Goal: Task Accomplishment & Management: Use online tool/utility

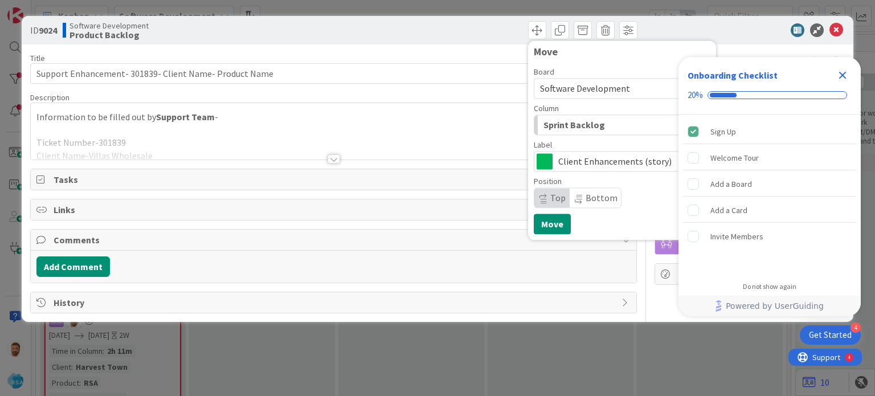
click at [419, 245] on span "Comments" at bounding box center [335, 240] width 562 height 14
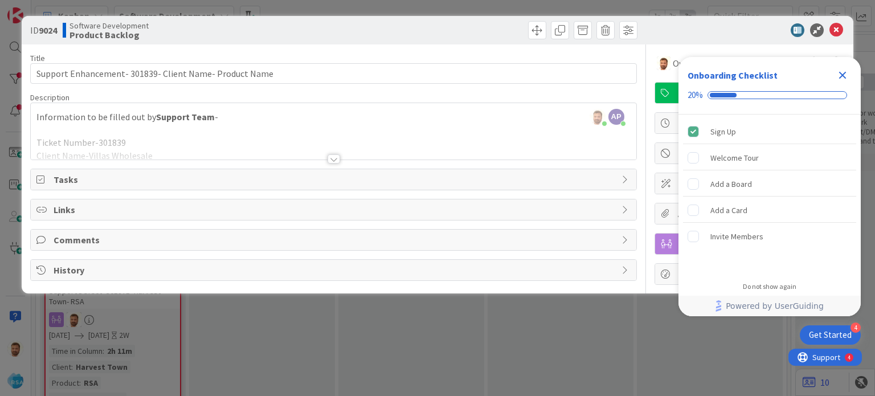
click at [341, 158] on div at bounding box center [333, 145] width 605 height 29
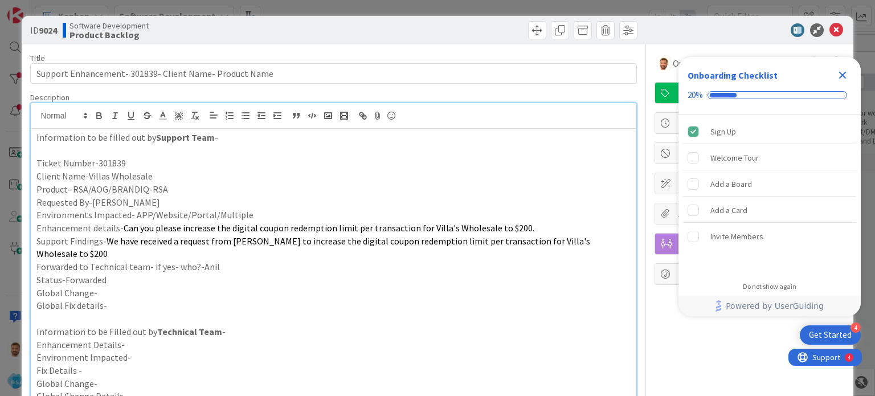
click at [835, 27] on div at bounding box center [744, 30] width 202 height 14
click at [830, 29] on icon at bounding box center [837, 30] width 14 height 14
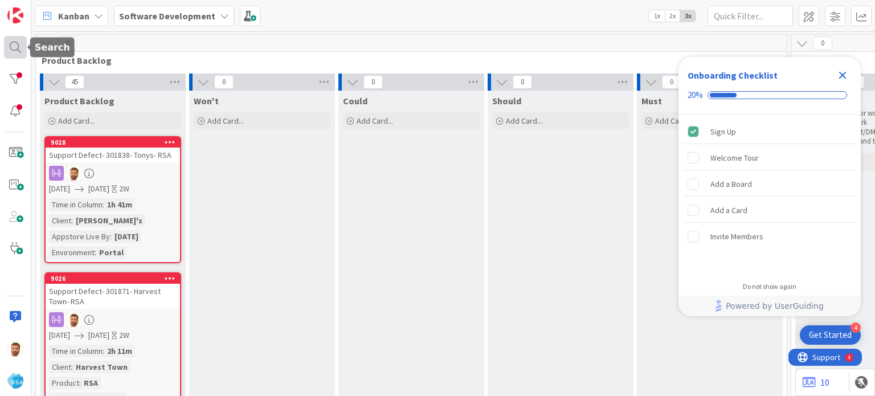
click at [18, 46] on div at bounding box center [15, 47] width 23 height 23
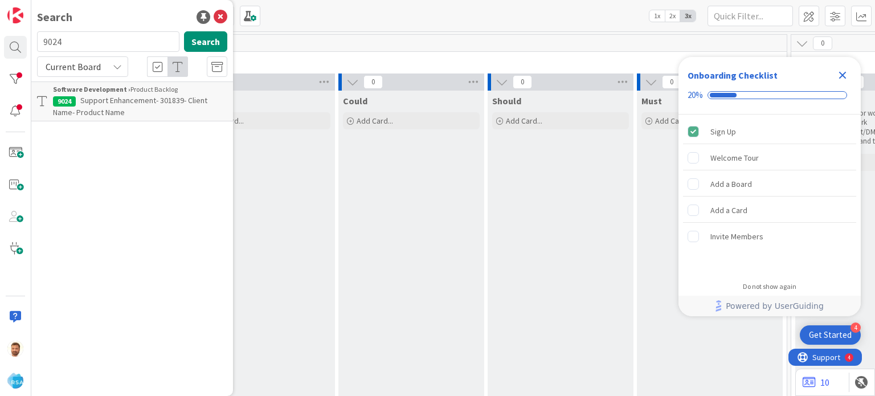
click at [76, 46] on input "9024" at bounding box center [108, 41] width 142 height 21
type input "9025"
click at [149, 97] on span "Support Defect- 301878- cloningers- RSA" at bounding box center [149, 100] width 138 height 10
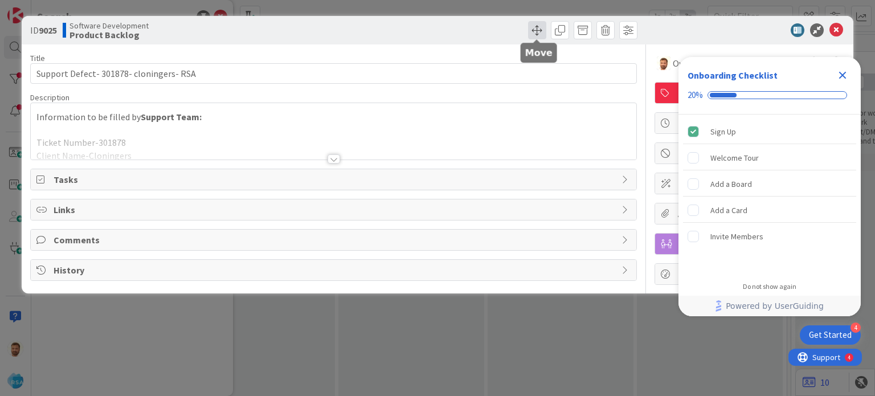
click at [539, 30] on span at bounding box center [537, 30] width 18 height 18
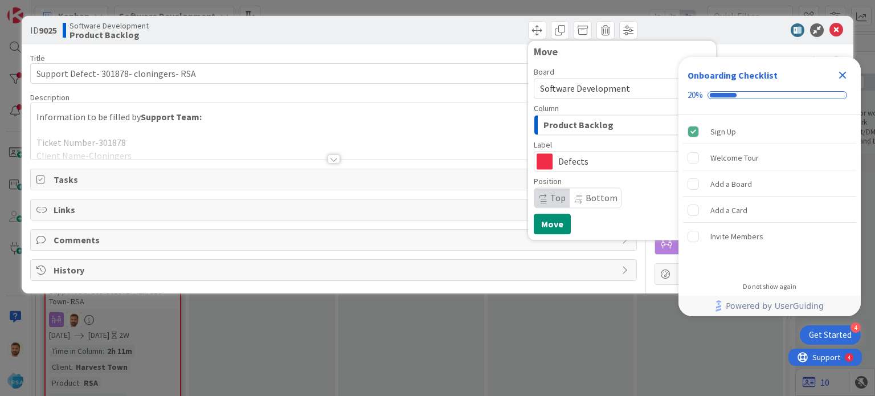
click at [563, 125] on span "Product Backlog" at bounding box center [579, 124] width 70 height 15
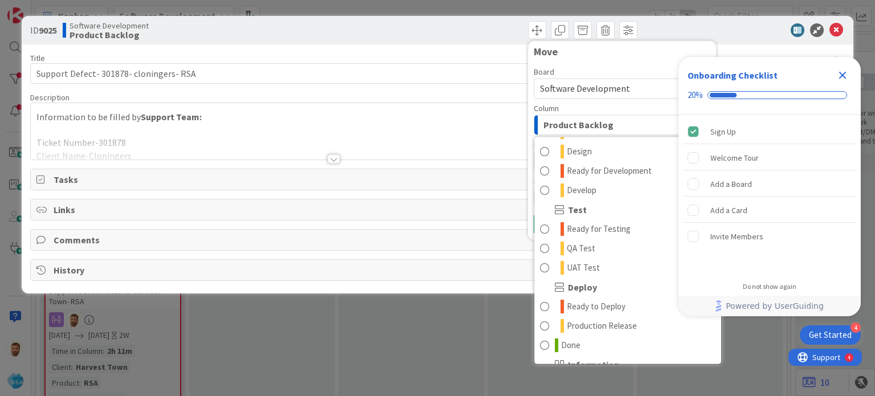
scroll to position [272, 0]
click at [576, 308] on span "Ready to Deploy" at bounding box center [596, 306] width 59 height 14
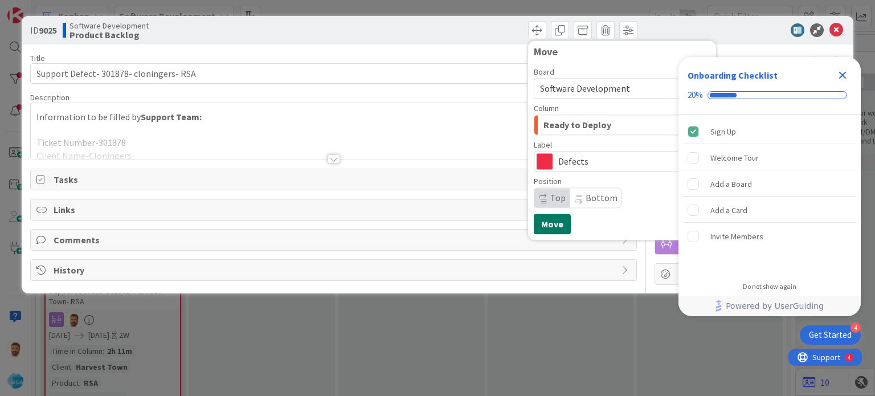
click at [550, 231] on button "Move" at bounding box center [552, 224] width 37 height 21
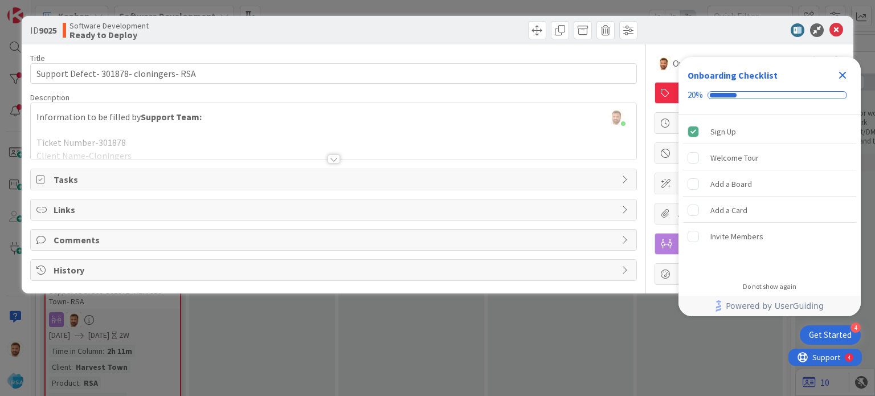
click at [841, 79] on icon "Close Checklist" at bounding box center [843, 75] width 14 height 14
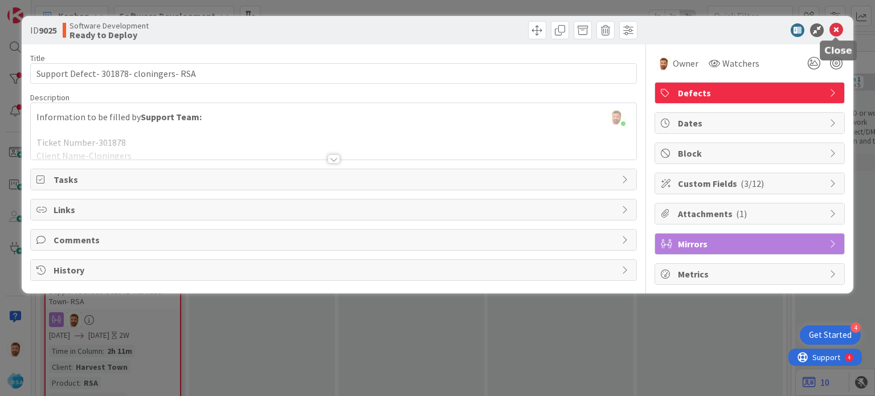
scroll to position [0, 0]
click at [832, 32] on icon at bounding box center [837, 30] width 14 height 14
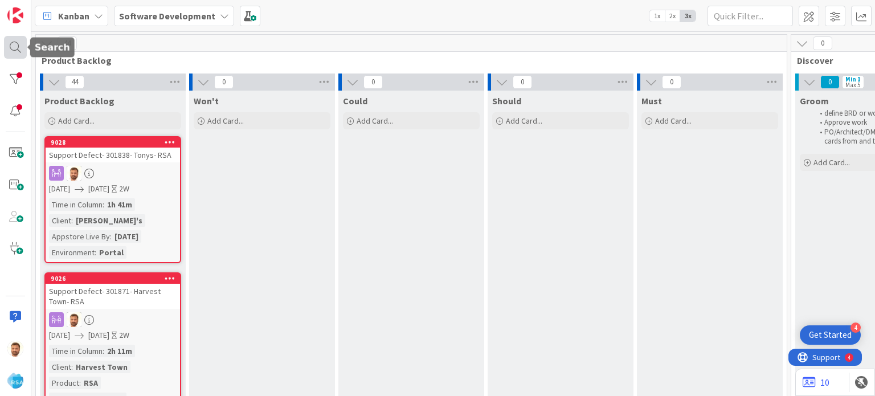
click at [19, 47] on div at bounding box center [15, 47] width 23 height 23
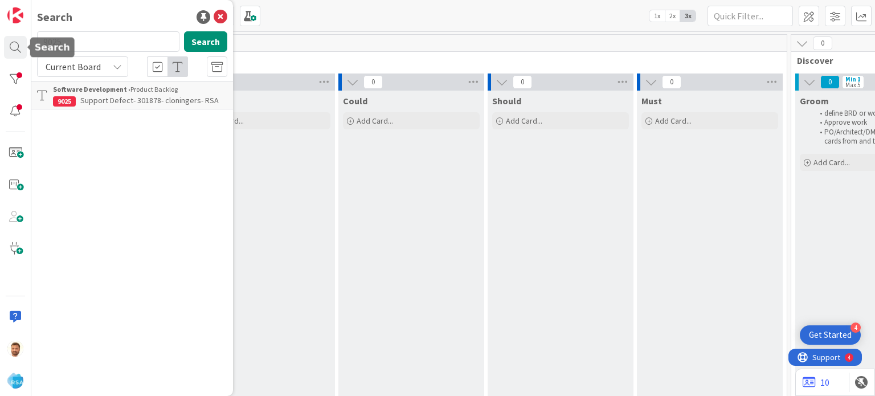
click at [93, 35] on input "9025" at bounding box center [108, 41] width 142 height 21
type input "9026"
click at [97, 95] on span "Support Defect- 301871- Harvest Town- RSA" at bounding box center [133, 106] width 161 height 22
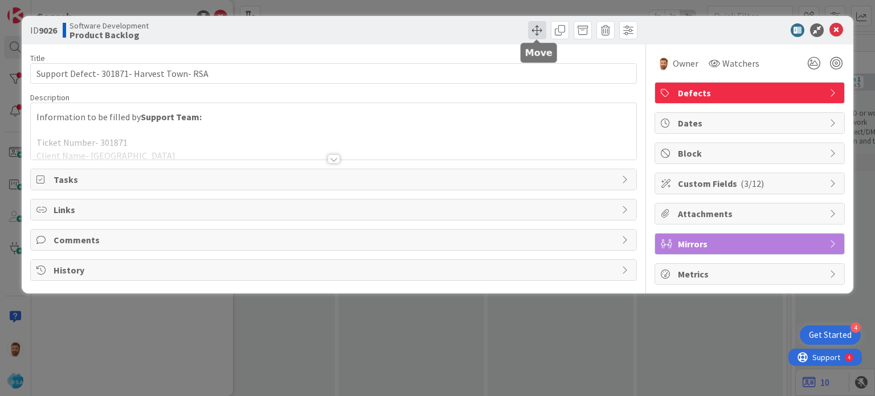
click at [535, 22] on span at bounding box center [537, 30] width 18 height 18
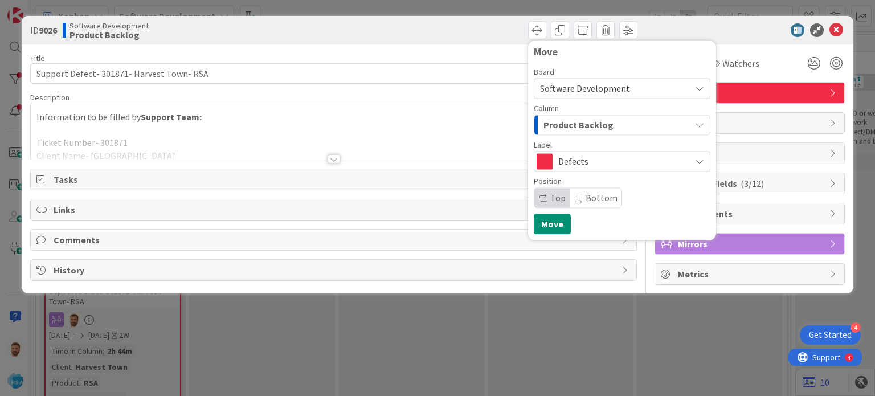
click at [560, 123] on span "Product Backlog" at bounding box center [579, 124] width 70 height 15
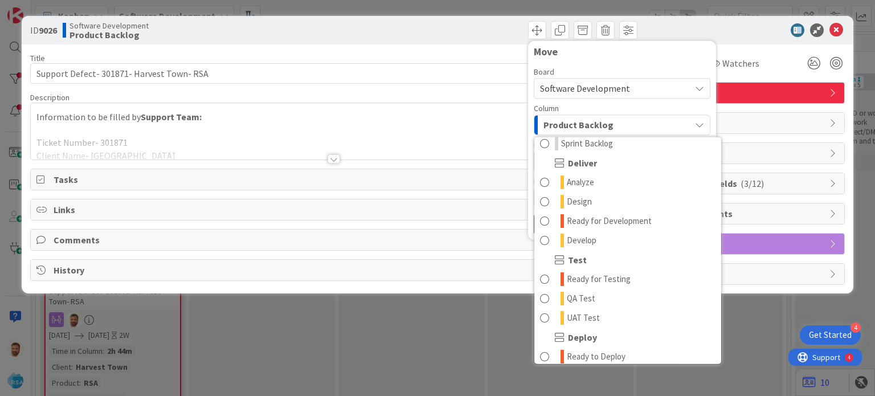
scroll to position [222, 0]
click at [585, 226] on link "Ready for Development" at bounding box center [628, 219] width 187 height 19
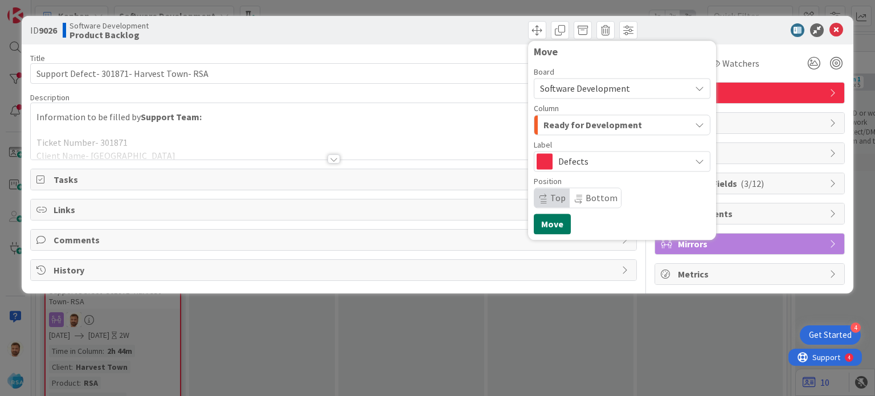
click at [565, 230] on button "Move" at bounding box center [552, 224] width 37 height 21
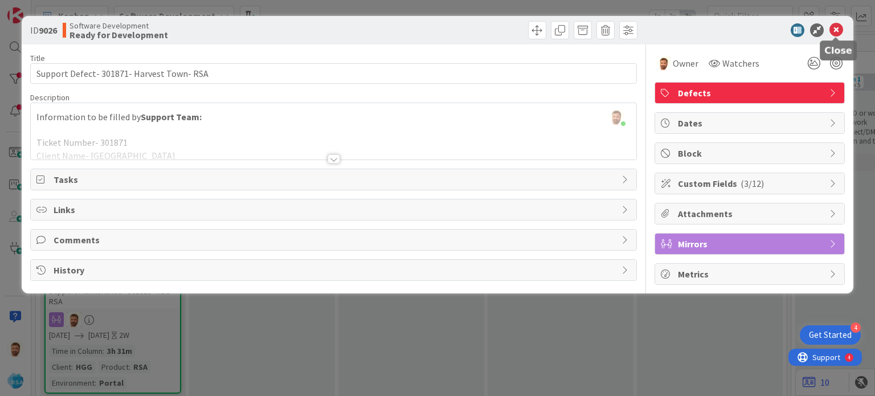
click at [834, 33] on icon at bounding box center [837, 30] width 14 height 14
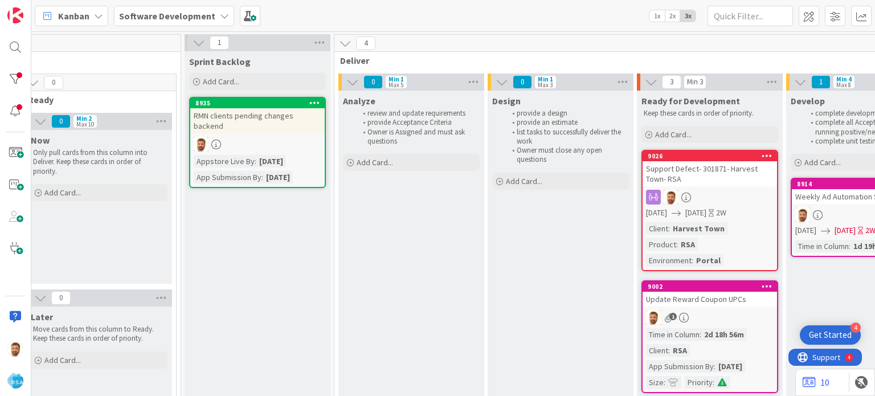
scroll to position [0, 957]
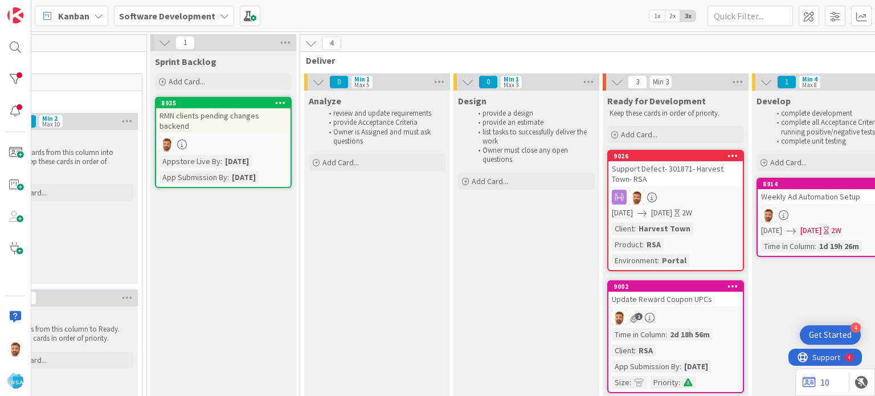
click at [643, 167] on div "Support Defect- 301871- Harvest Town- RSA" at bounding box center [676, 173] width 134 height 25
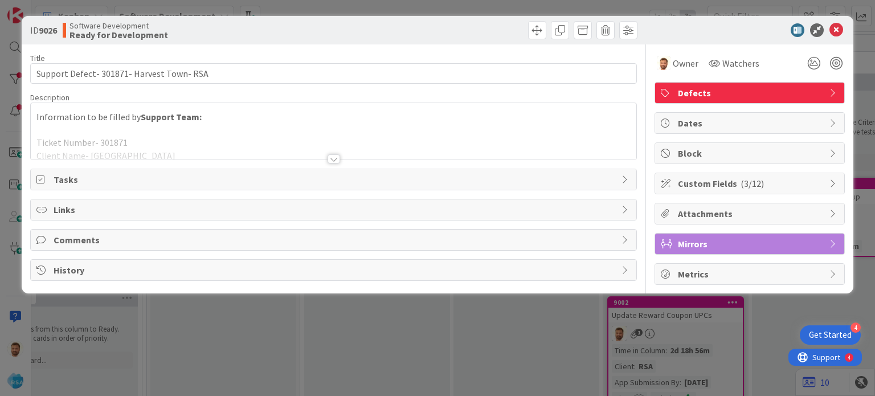
click at [92, 240] on span "Comments" at bounding box center [335, 240] width 562 height 14
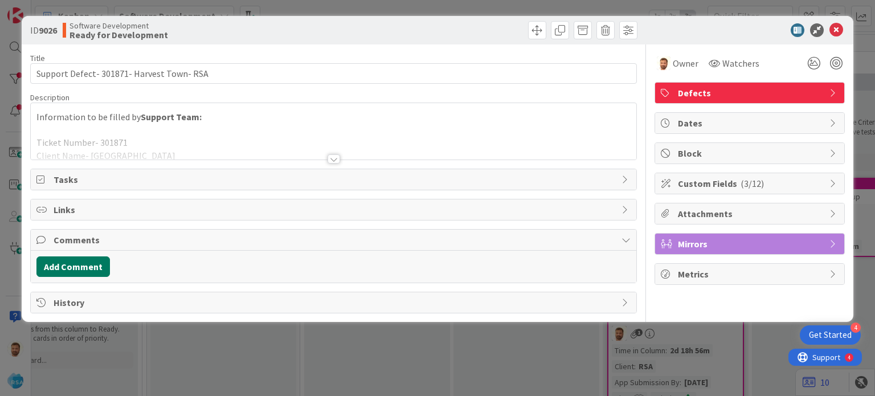
click at [79, 267] on button "Add Comment" at bounding box center [73, 266] width 74 height 21
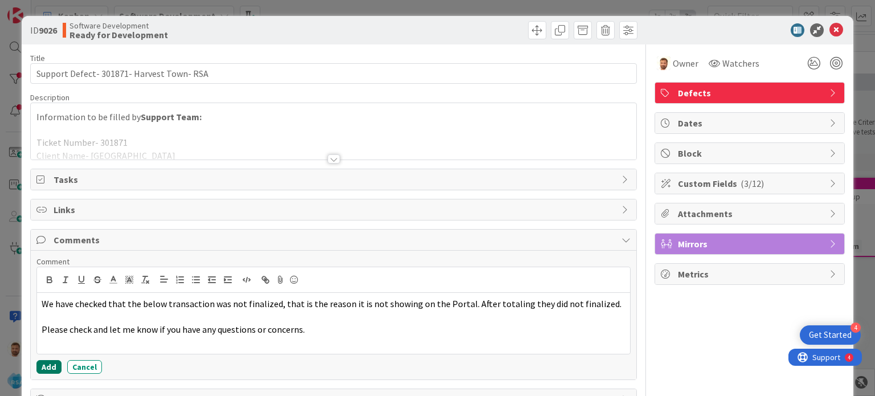
click at [50, 365] on button "Add" at bounding box center [48, 367] width 25 height 14
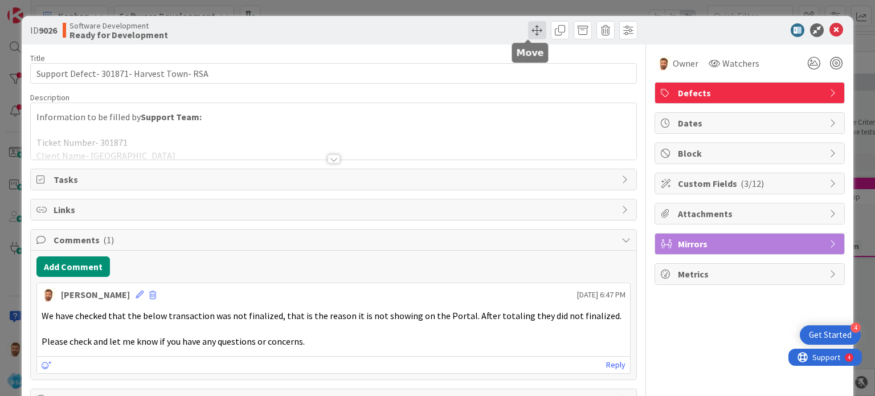
click at [532, 30] on span at bounding box center [537, 30] width 18 height 18
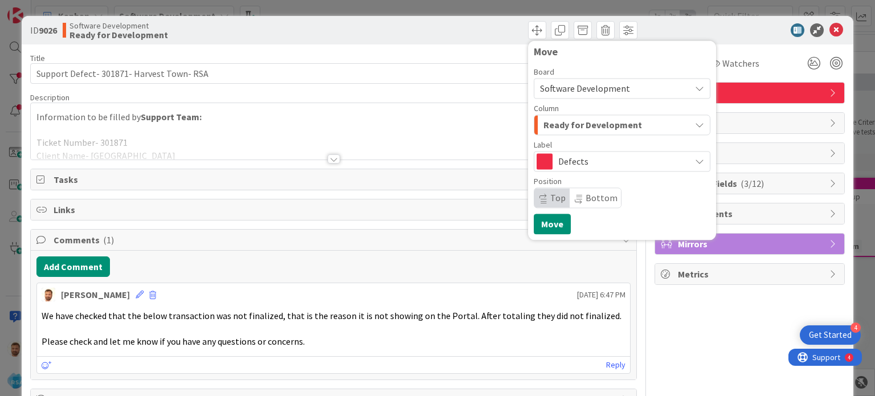
click at [547, 133] on div "Ready for Development" at bounding box center [616, 125] width 150 height 18
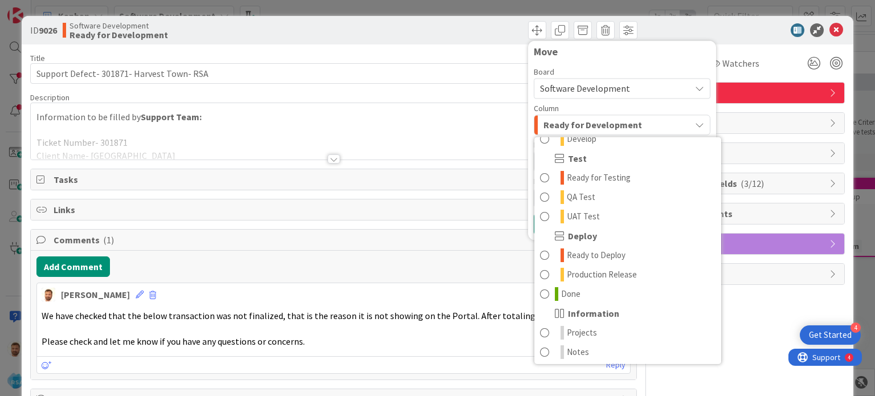
scroll to position [323, 0]
click at [563, 291] on span "Done" at bounding box center [570, 294] width 19 height 14
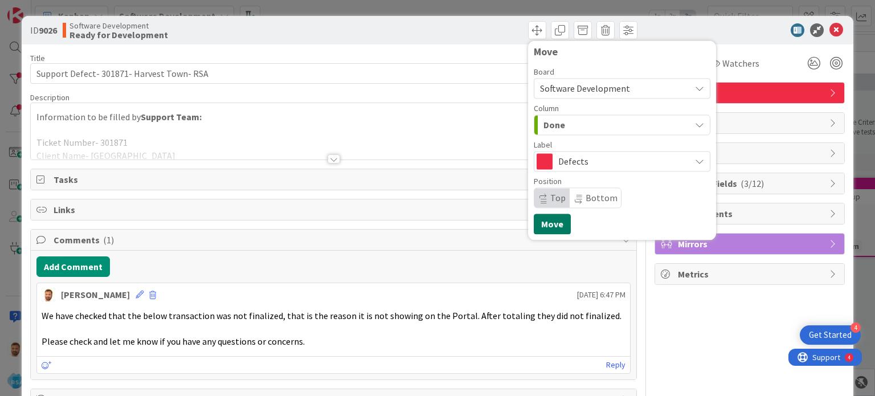
click at [552, 233] on button "Move" at bounding box center [552, 224] width 37 height 21
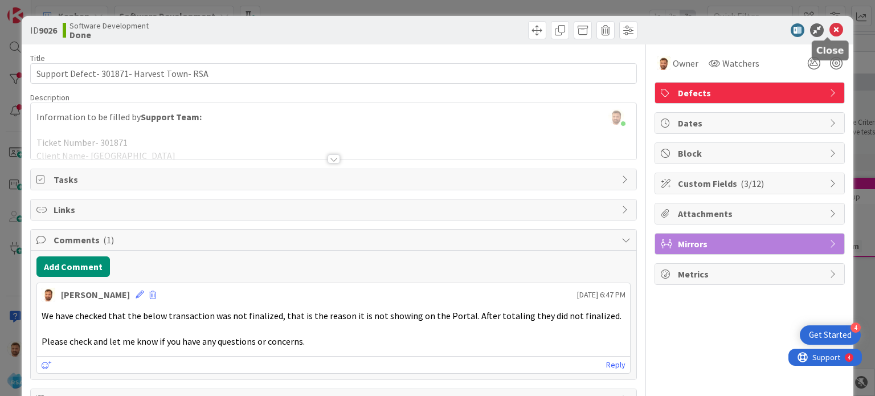
click at [830, 27] on icon at bounding box center [837, 30] width 14 height 14
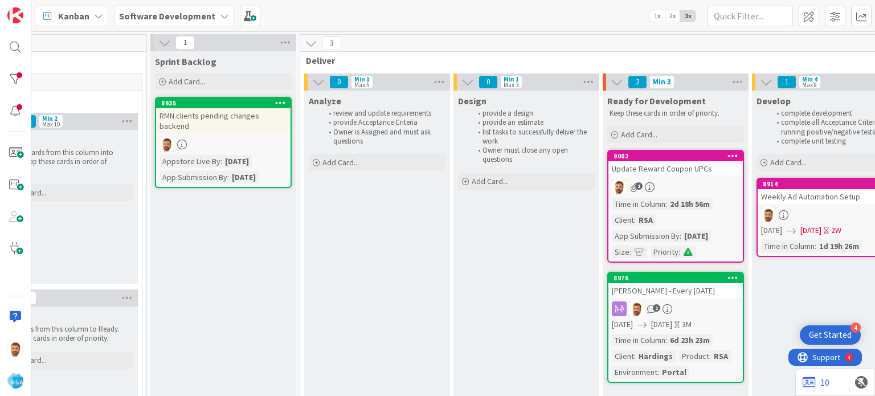
scroll to position [0, 86]
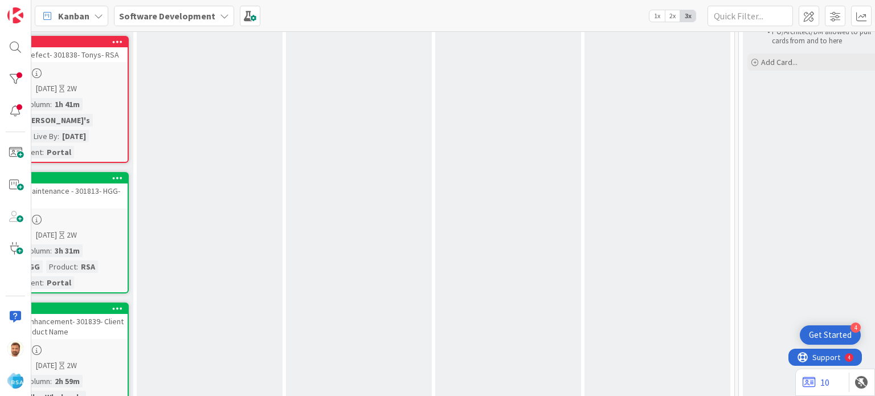
drag, startPoint x: 115, startPoint y: 380, endPoint x: 36, endPoint y: 382, distance: 78.7
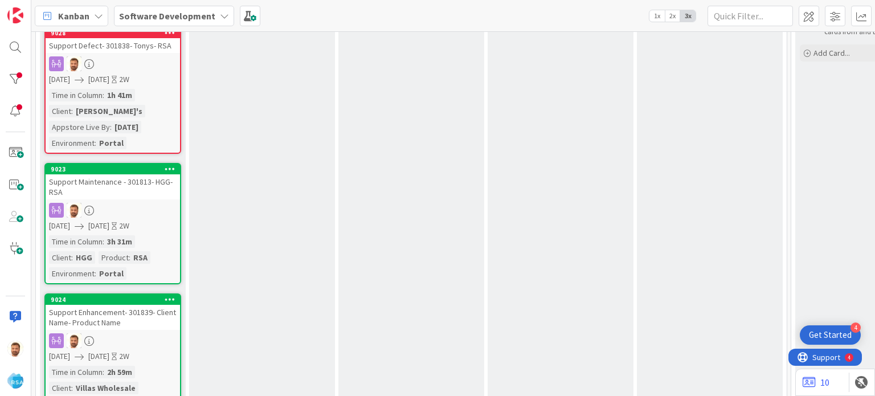
scroll to position [0, 0]
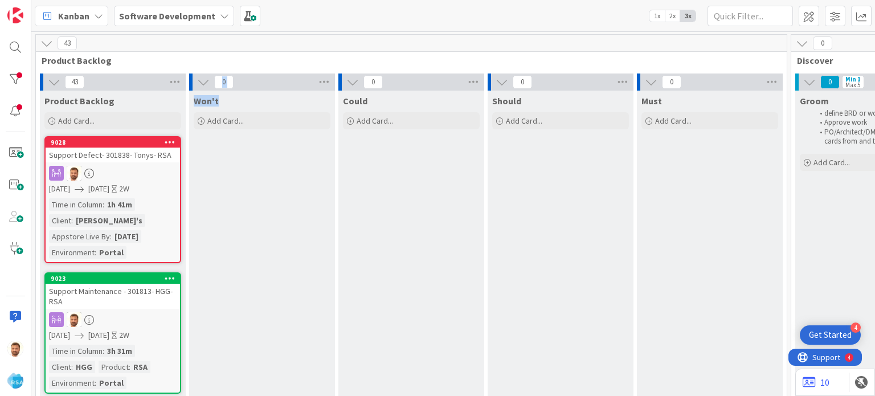
click at [127, 167] on div at bounding box center [113, 173] width 134 height 15
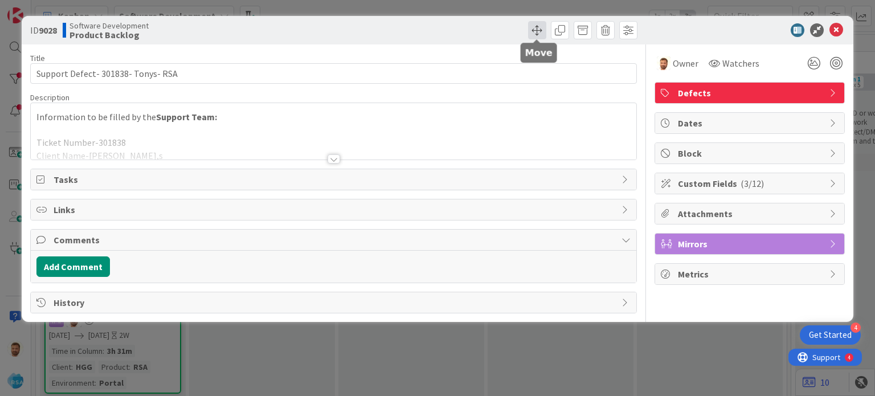
click at [533, 34] on span at bounding box center [537, 30] width 18 height 18
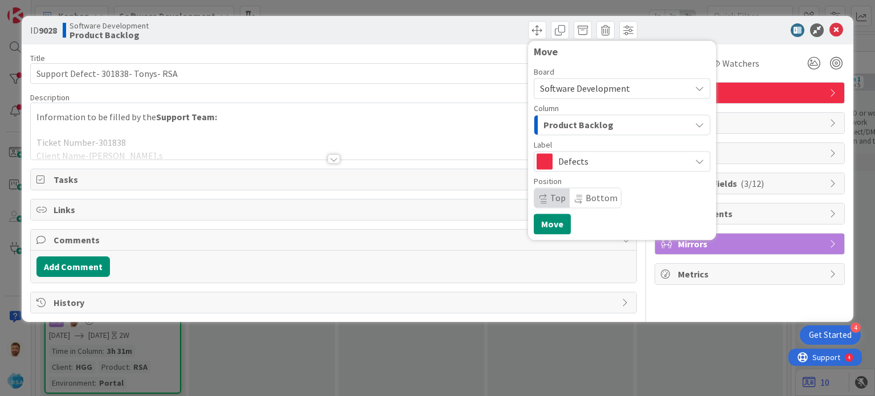
click at [556, 131] on span "Product Backlog" at bounding box center [579, 124] width 70 height 15
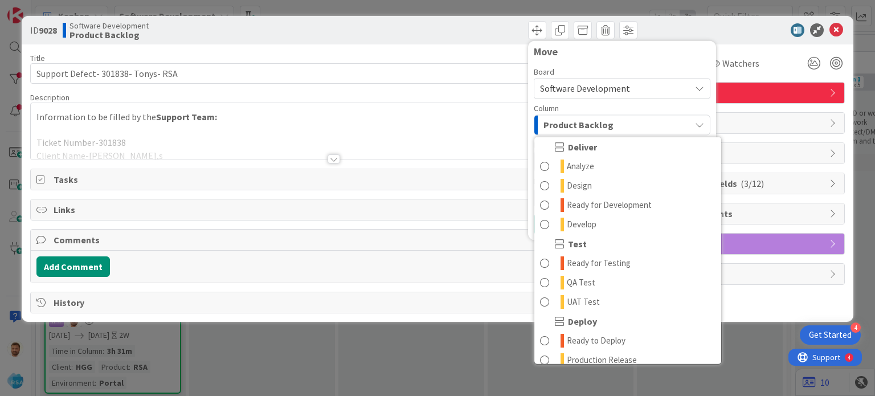
scroll to position [243, 0]
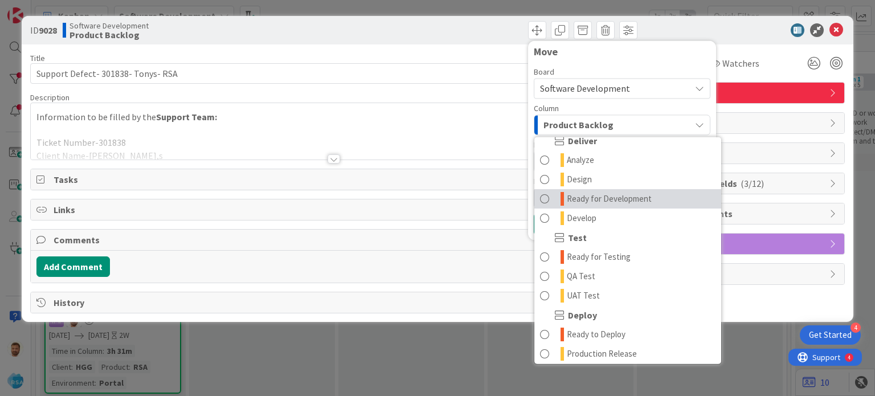
click at [586, 201] on span "Ready for Development" at bounding box center [609, 199] width 85 height 14
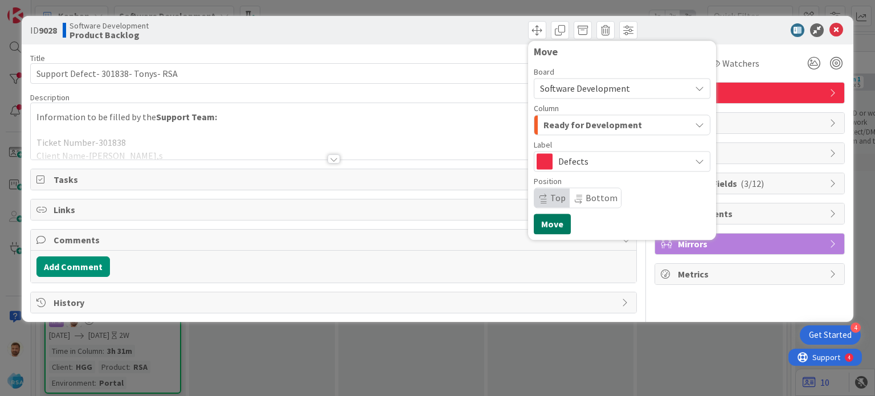
click at [549, 223] on button "Move" at bounding box center [552, 224] width 37 height 21
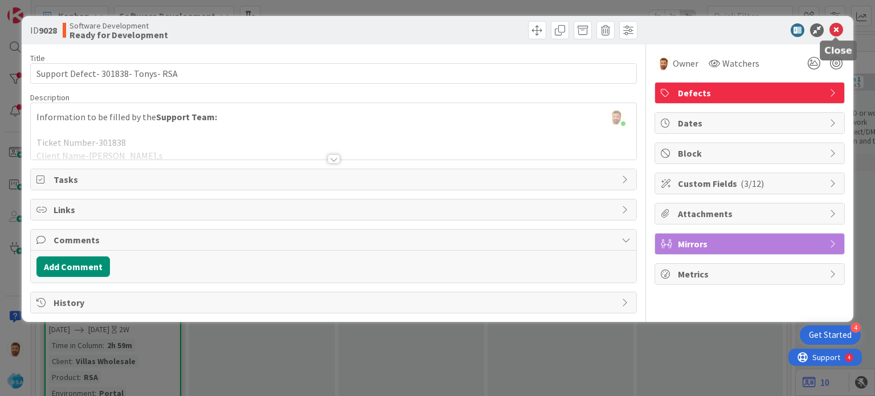
click at [837, 34] on icon at bounding box center [837, 30] width 14 height 14
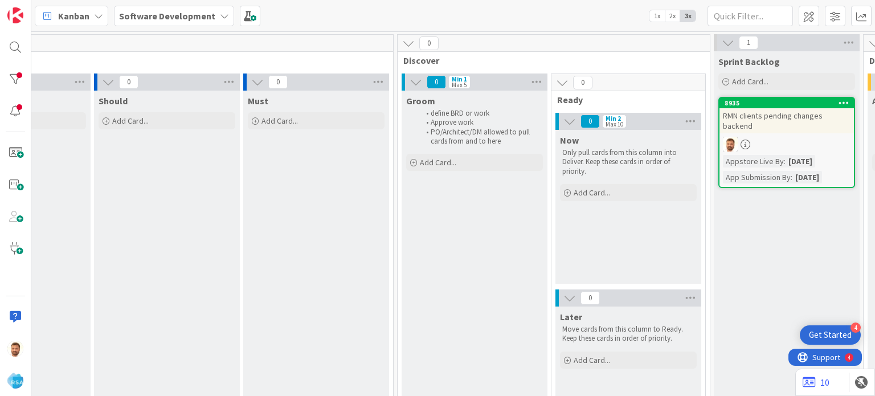
scroll to position [0, 358]
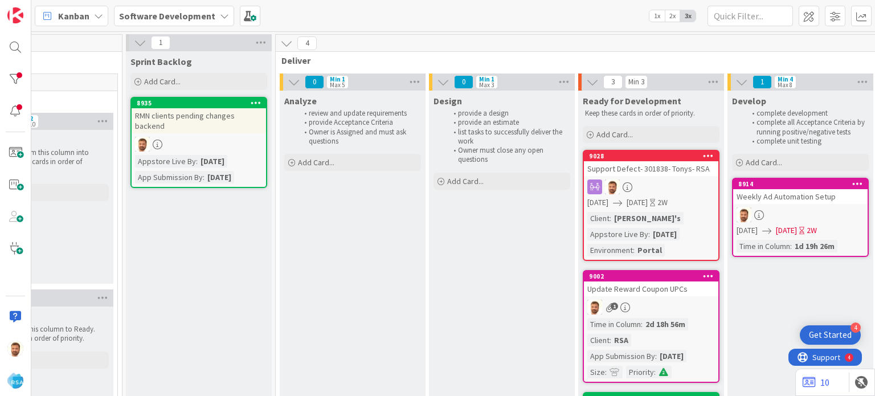
scroll to position [0, 1005]
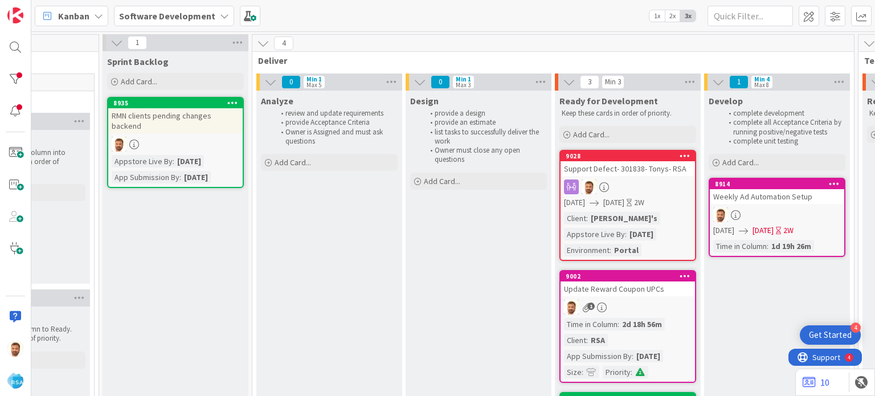
click at [630, 172] on div "Support Defect- 301838- Tonys- RSA" at bounding box center [628, 168] width 134 height 15
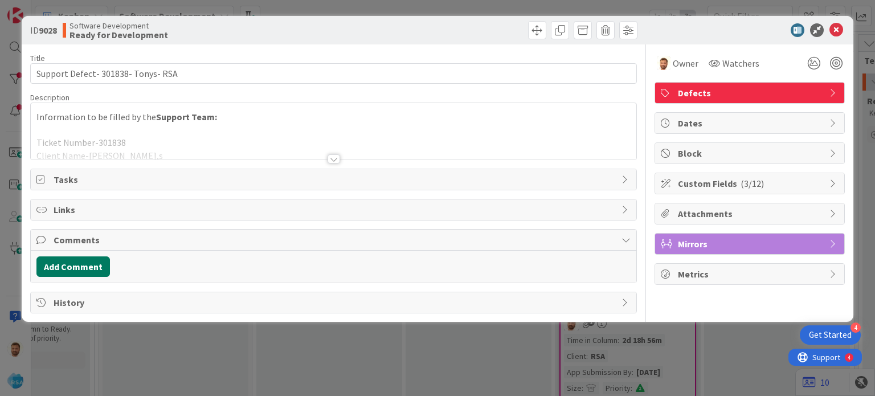
click at [94, 265] on button "Add Comment" at bounding box center [73, 266] width 74 height 21
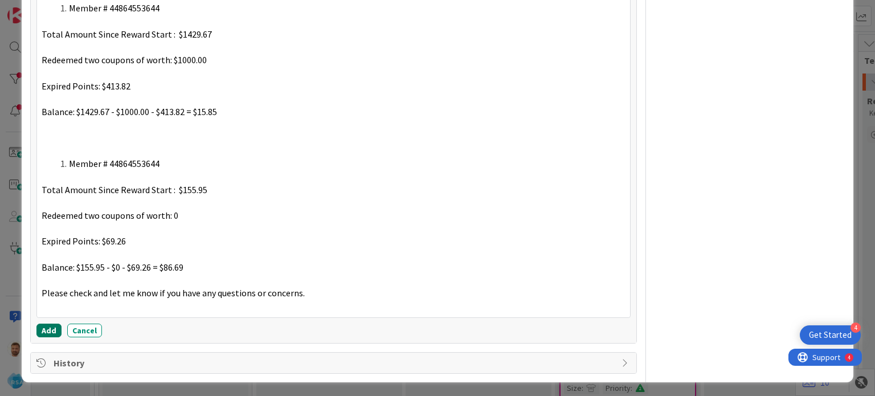
click at [52, 328] on button "Add" at bounding box center [48, 331] width 25 height 14
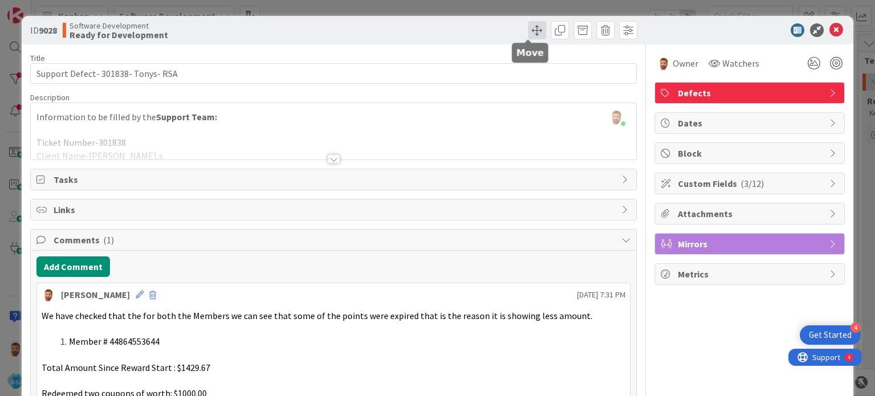
click at [530, 34] on span at bounding box center [537, 30] width 18 height 18
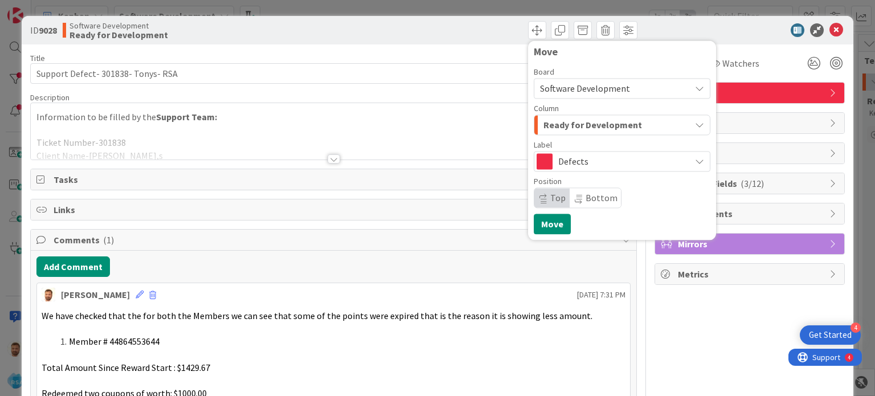
click at [574, 123] on span "Ready for Development" at bounding box center [593, 124] width 99 height 15
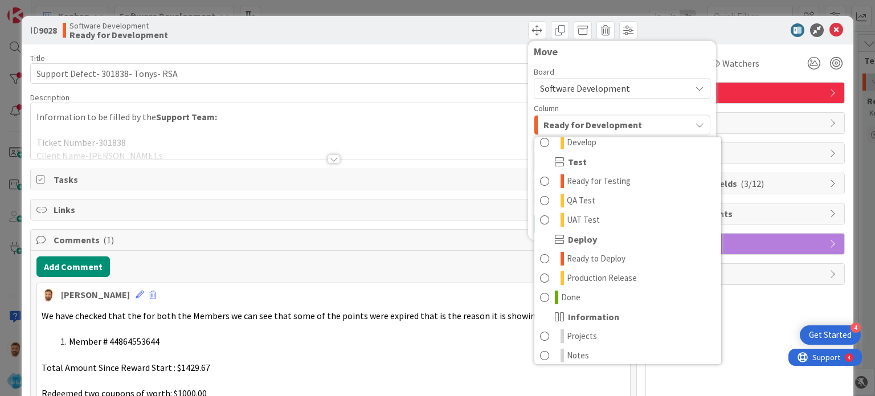
scroll to position [324, 0]
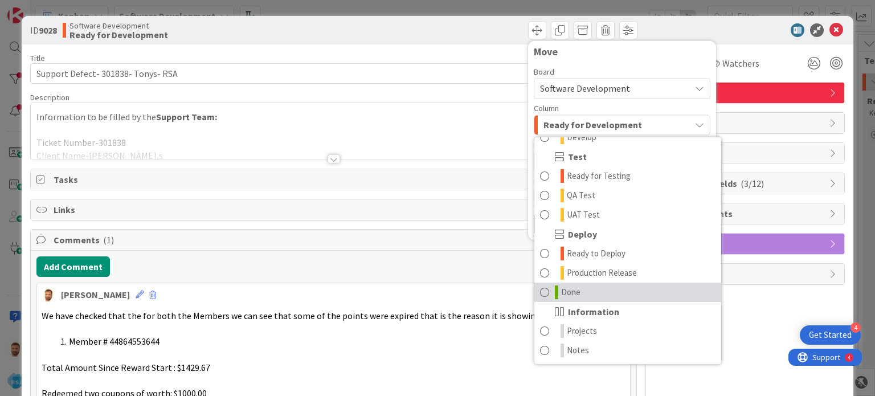
click at [577, 283] on link "Done" at bounding box center [628, 292] width 187 height 19
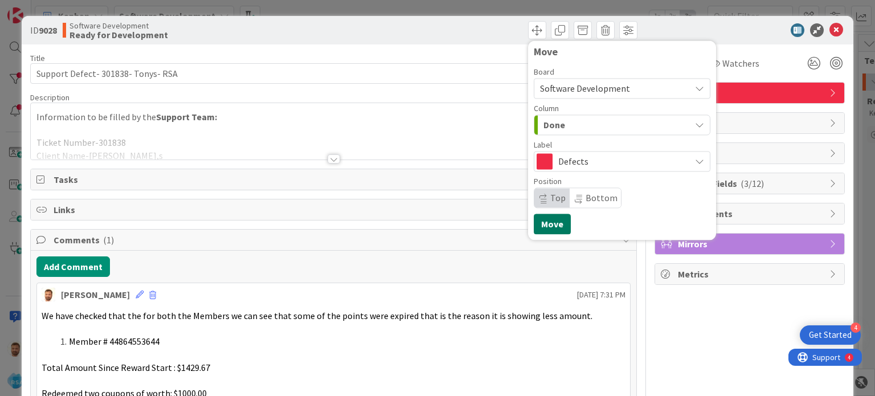
click at [557, 230] on button "Move" at bounding box center [552, 224] width 37 height 21
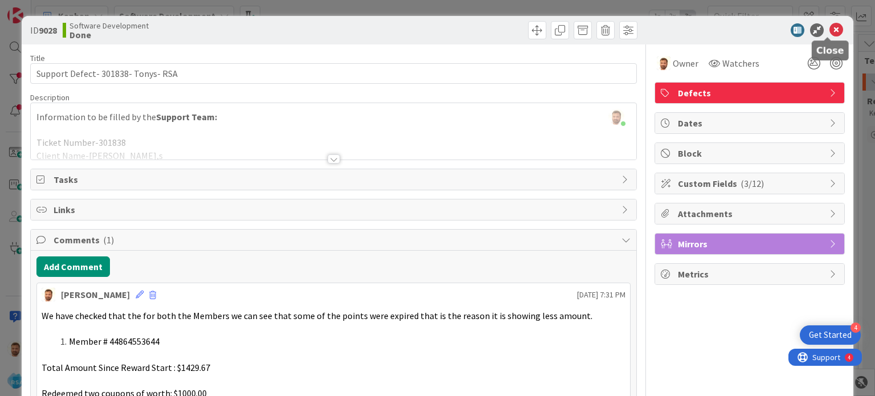
click at [832, 34] on icon at bounding box center [837, 30] width 14 height 14
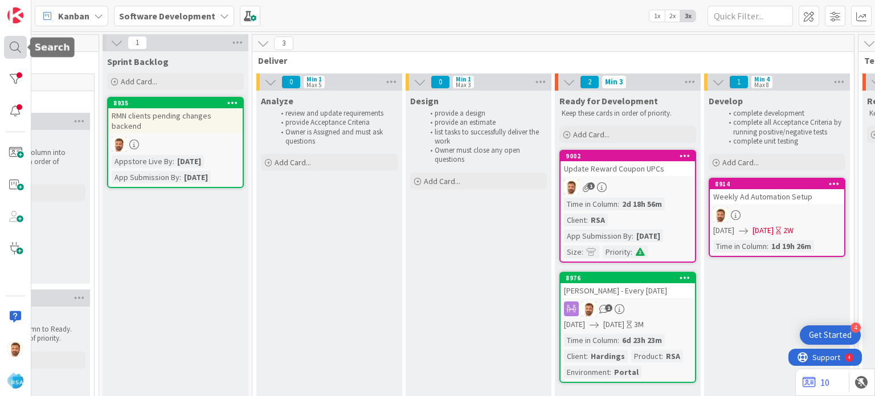
click at [15, 52] on div at bounding box center [15, 47] width 23 height 23
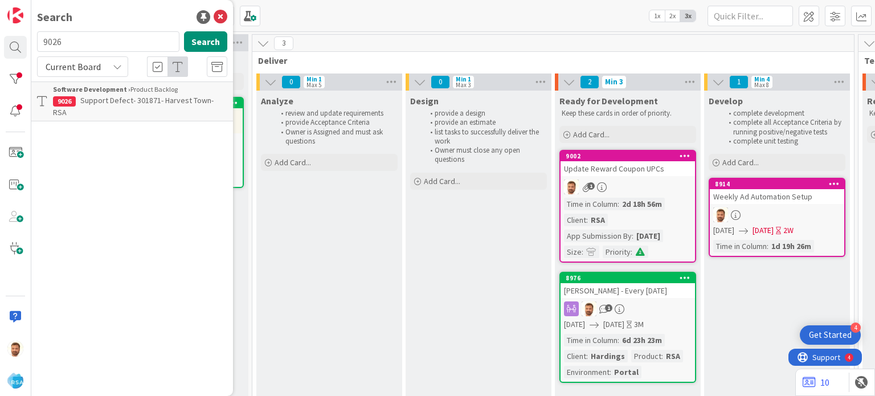
click at [88, 37] on input "9026" at bounding box center [108, 41] width 142 height 21
type input "9028"
click at [107, 97] on span "Support Defect- 301838- Tonys- RSA" at bounding box center [141, 100] width 123 height 10
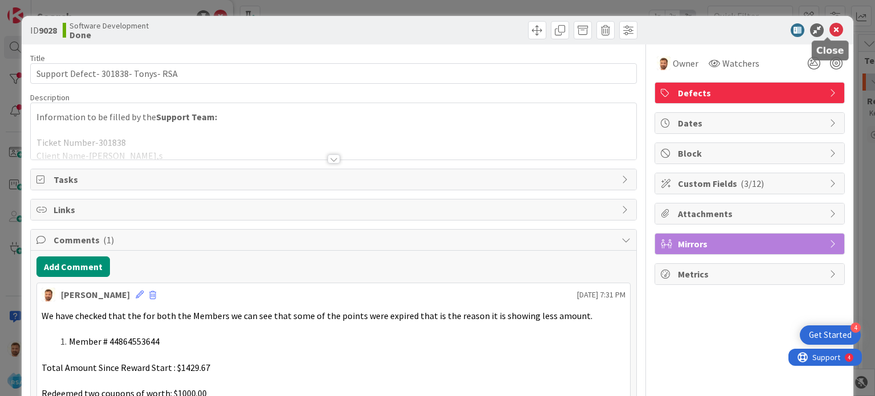
click at [833, 36] on icon at bounding box center [837, 30] width 14 height 14
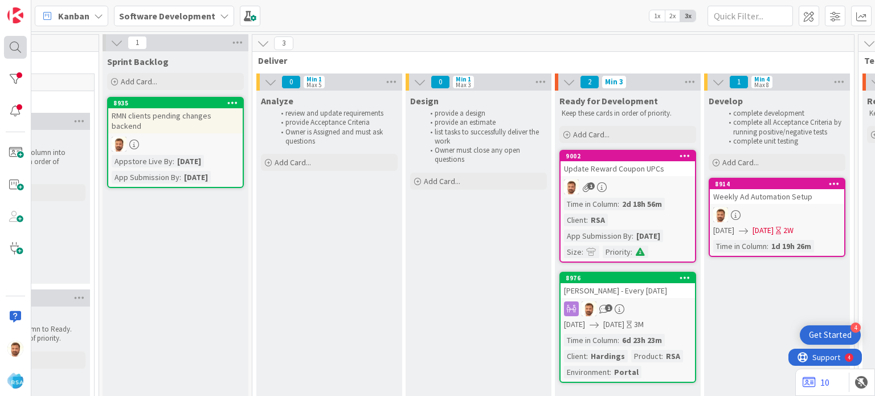
click at [15, 50] on div at bounding box center [15, 47] width 23 height 23
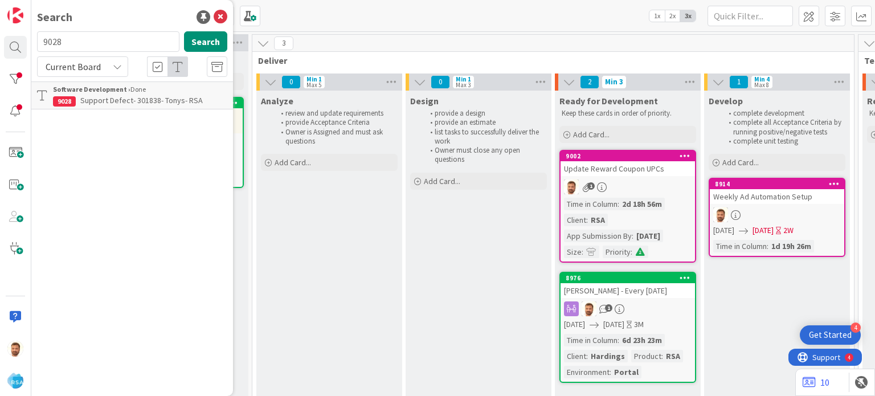
click at [87, 54] on div "9028 Search" at bounding box center [132, 43] width 204 height 25
click at [86, 49] on input "9028" at bounding box center [108, 41] width 142 height 21
type input "9029"
click at [177, 108] on link "Software Development › Product Backlog 9029 Support Defect- 301841- Tonys- RSA" at bounding box center [132, 101] width 202 height 40
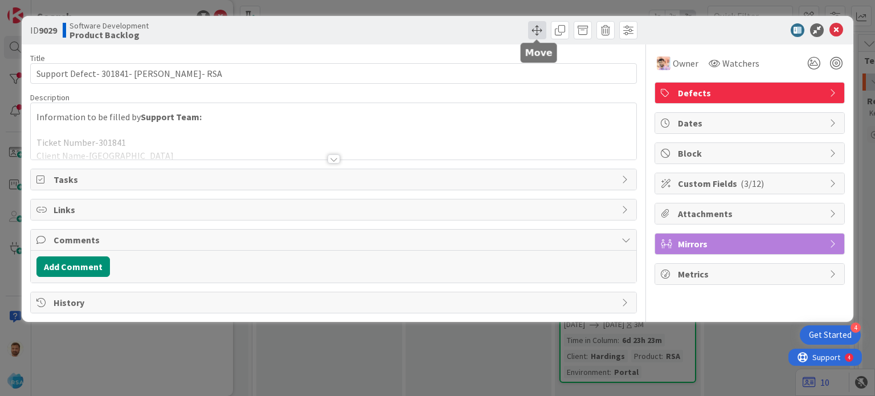
click at [532, 31] on span at bounding box center [537, 30] width 18 height 18
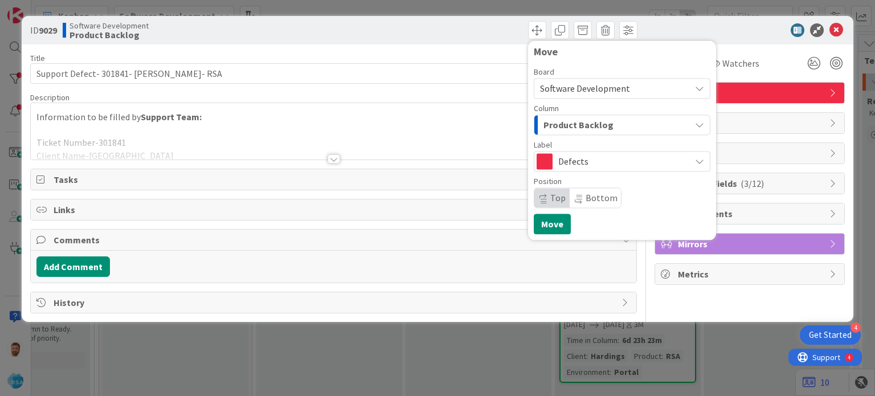
click at [561, 121] on span "Product Backlog" at bounding box center [579, 124] width 70 height 15
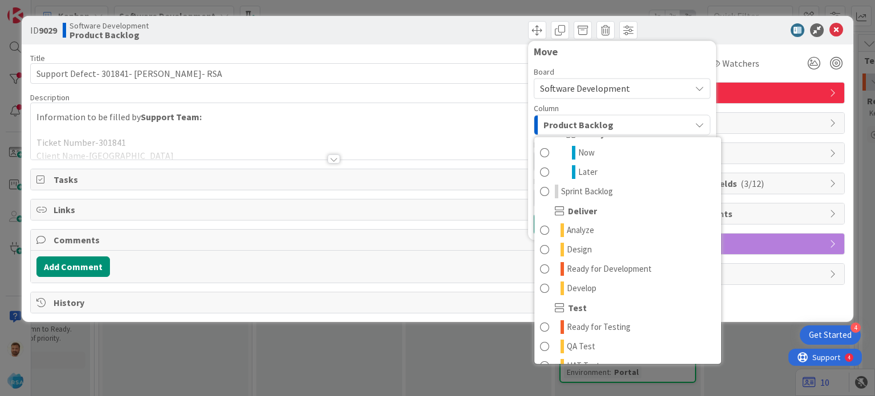
scroll to position [174, 0]
click at [595, 268] on span "Ready for Development" at bounding box center [609, 268] width 85 height 14
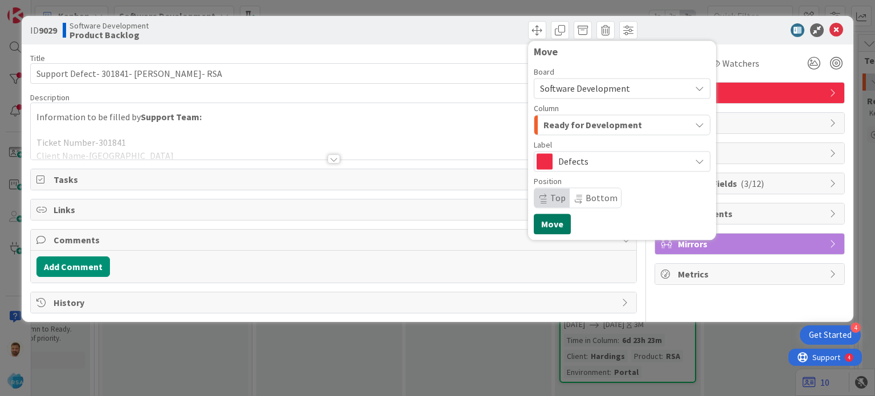
click at [563, 229] on button "Move" at bounding box center [552, 224] width 37 height 21
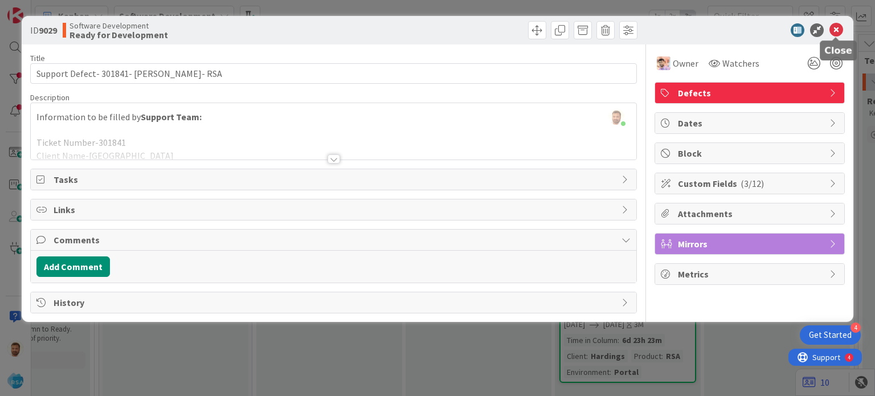
click at [833, 31] on icon at bounding box center [837, 30] width 14 height 14
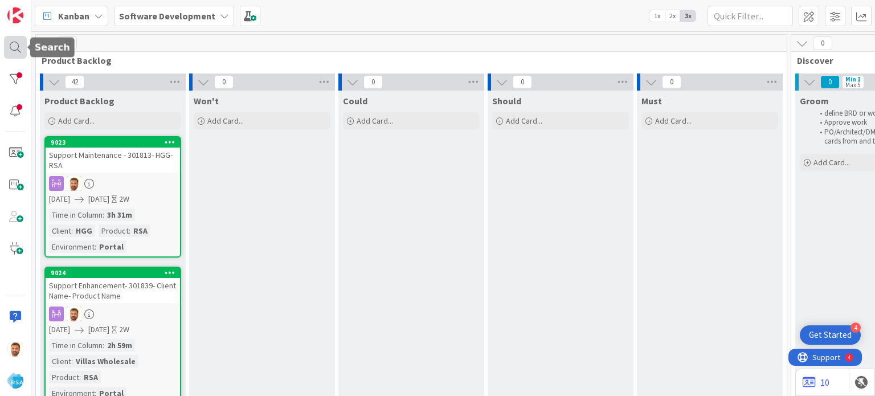
click at [14, 44] on div at bounding box center [15, 47] width 23 height 23
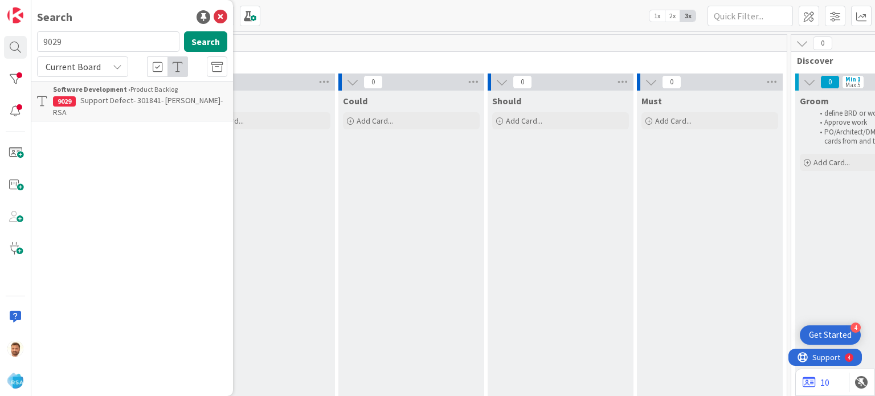
click at [72, 40] on input "9029" at bounding box center [108, 41] width 142 height 21
click at [116, 92] on b "Software Development ›" at bounding box center [92, 89] width 78 height 9
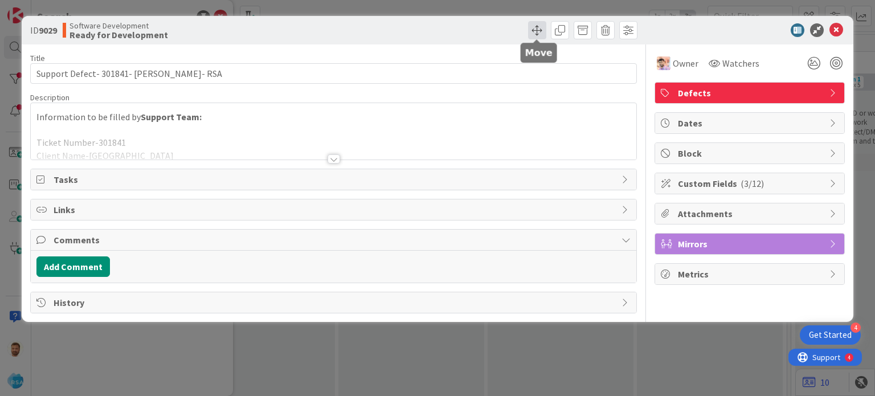
click at [533, 32] on span at bounding box center [537, 30] width 18 height 18
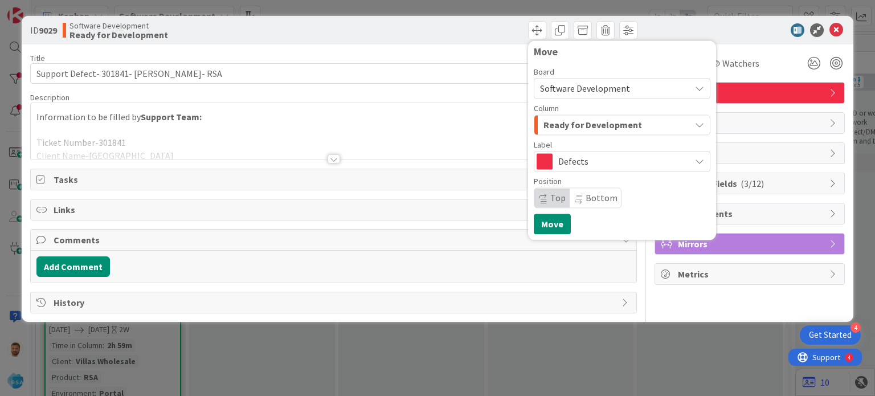
click at [535, 307] on span "History" at bounding box center [335, 303] width 562 height 14
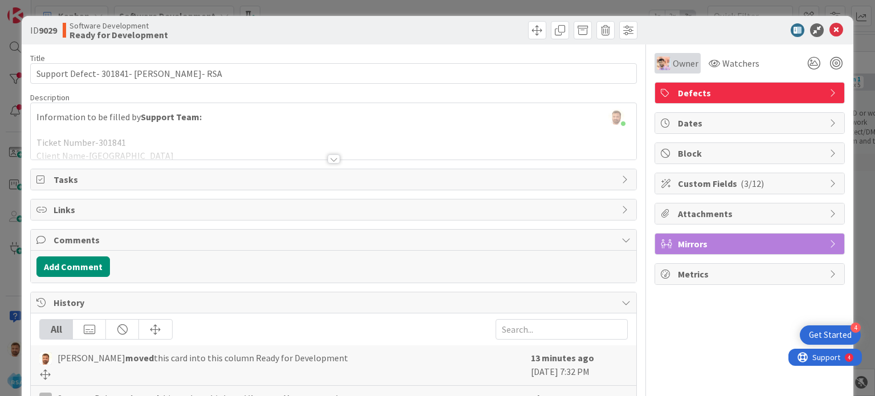
click at [659, 72] on div "Owner" at bounding box center [678, 63] width 46 height 21
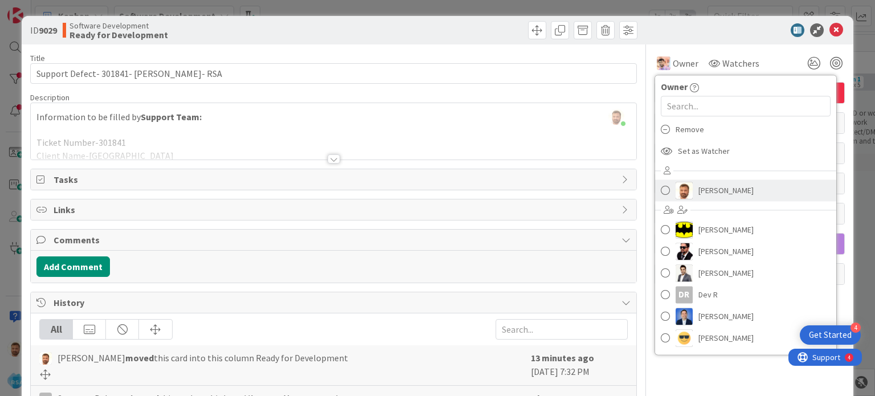
click at [661, 191] on span at bounding box center [665, 190] width 9 height 17
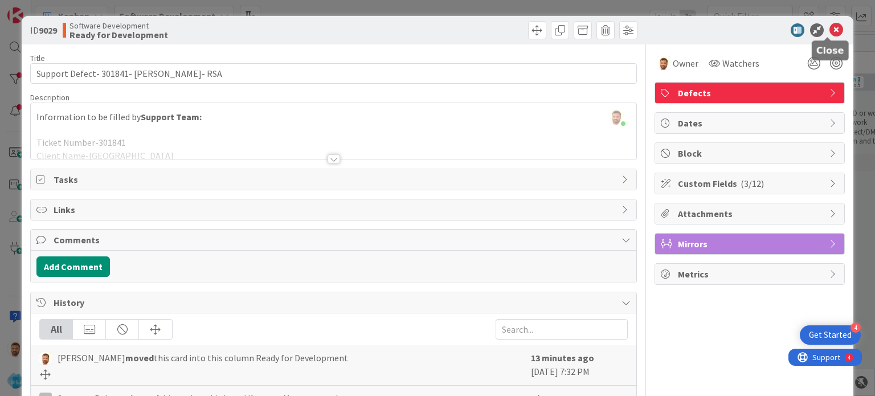
click at [830, 31] on icon at bounding box center [837, 30] width 14 height 14
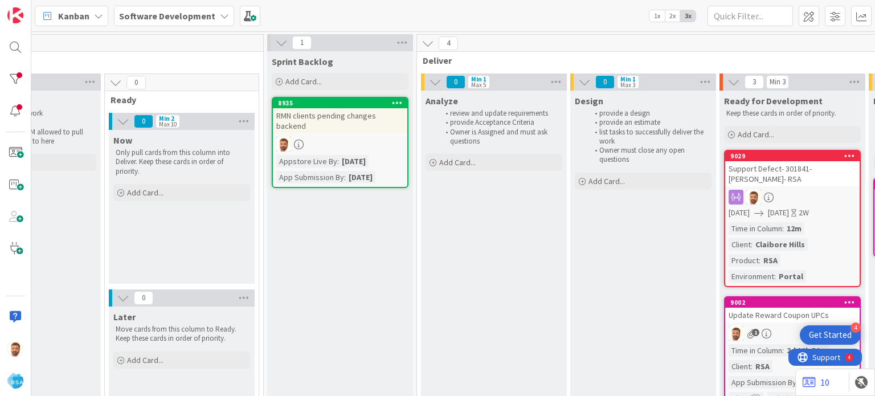
scroll to position [0, 845]
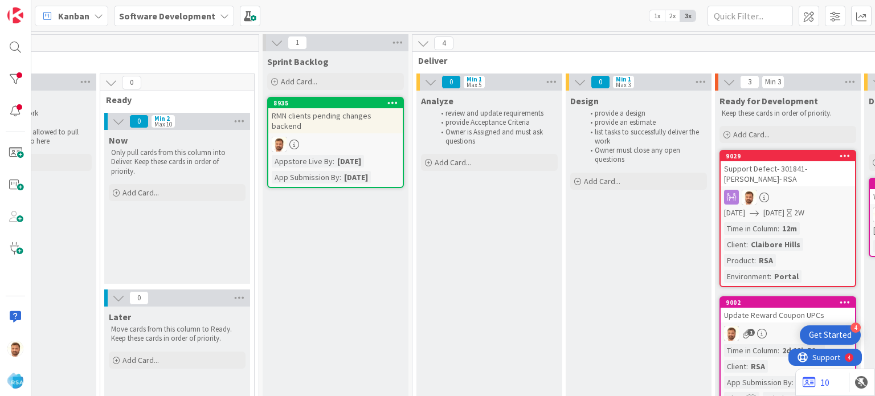
click at [744, 169] on div "Support Defect- 301841- [PERSON_NAME]- RSA" at bounding box center [788, 173] width 134 height 25
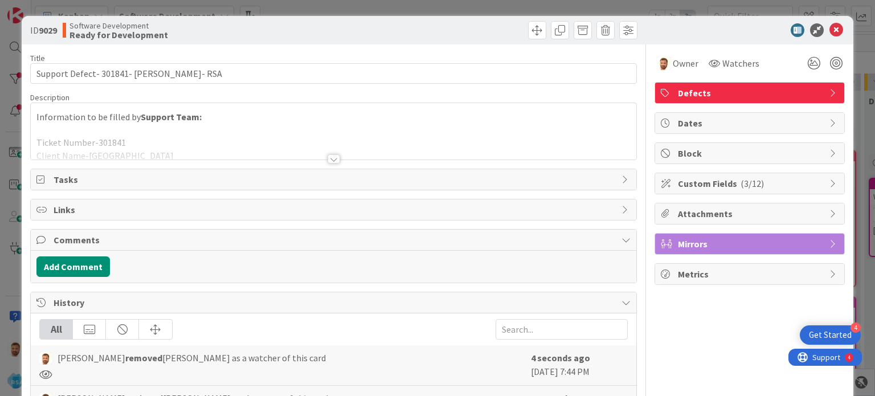
click at [95, 275] on div "Add Comment" at bounding box center [333, 267] width 605 height 32
click at [81, 269] on button "Add Comment" at bounding box center [73, 266] width 74 height 21
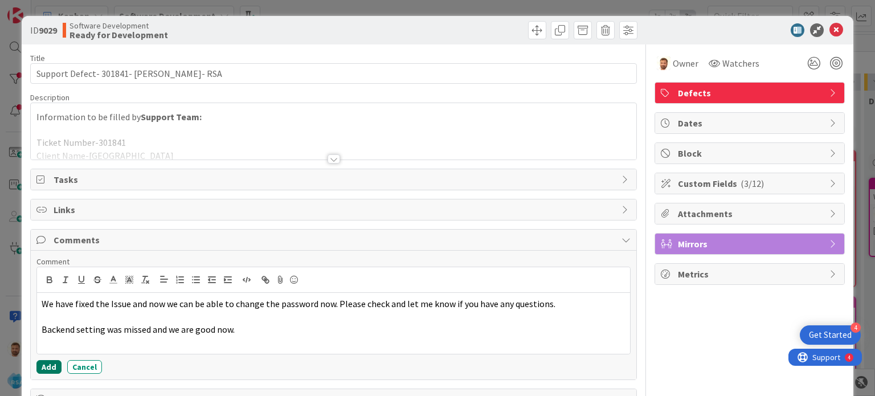
click at [56, 360] on button "Add" at bounding box center [48, 367] width 25 height 14
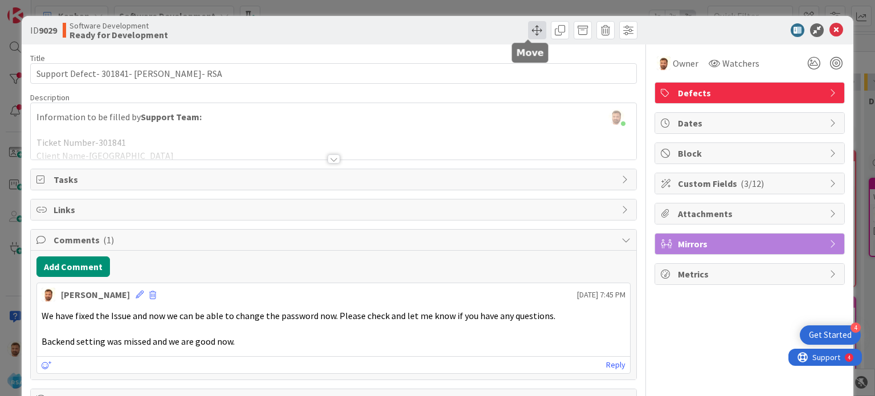
click at [529, 27] on span at bounding box center [537, 30] width 18 height 18
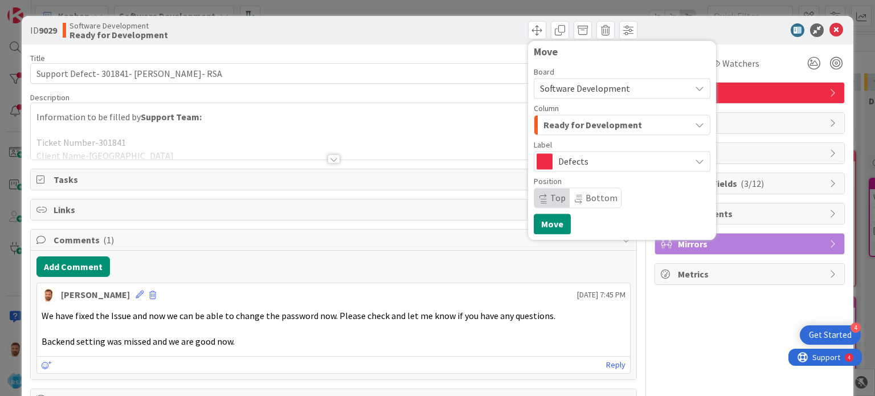
click at [544, 132] on span "Ready for Development" at bounding box center [593, 124] width 99 height 15
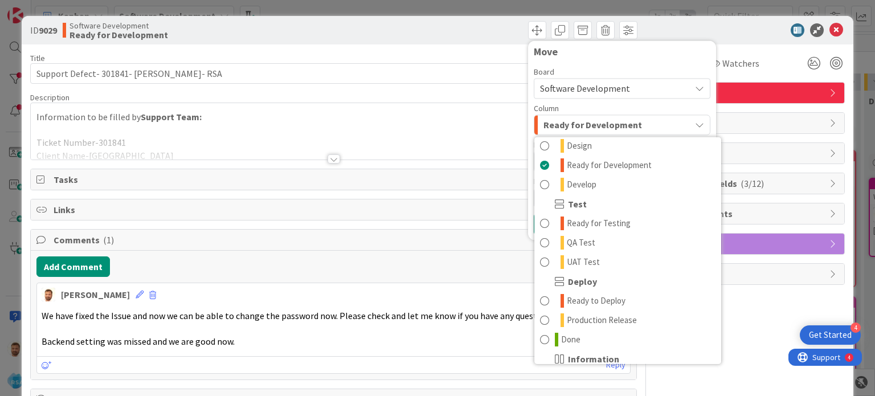
scroll to position [278, 0]
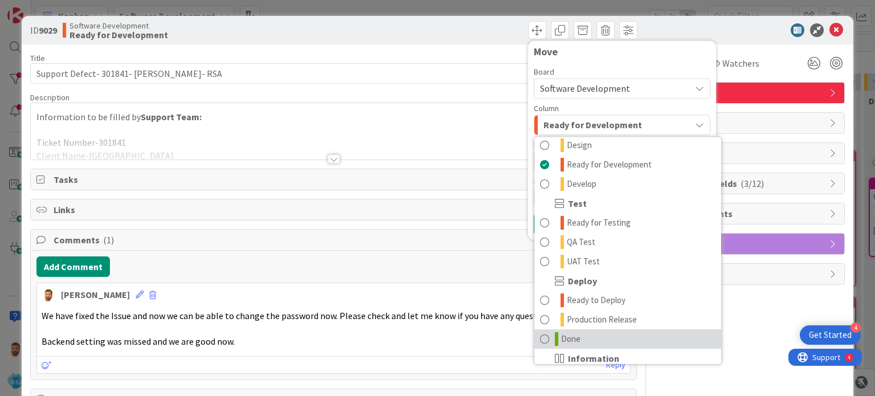
click at [550, 337] on link "Done" at bounding box center [628, 338] width 187 height 19
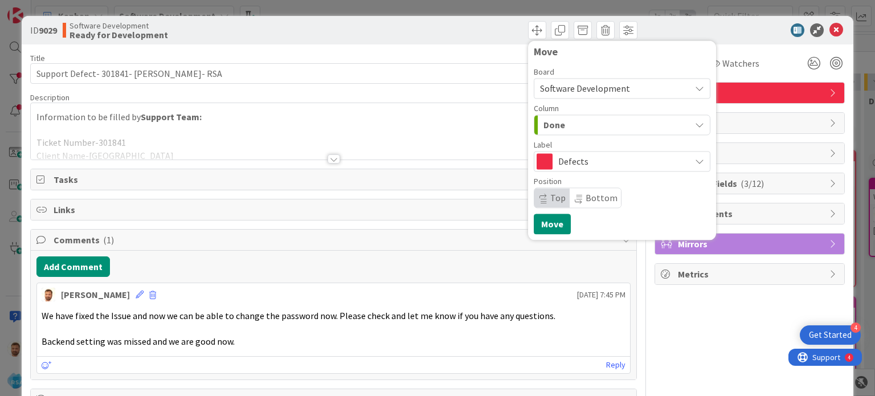
click at [544, 237] on div "Move Board Software Development Column Done Product Backlog Product Backlog Won…" at bounding box center [622, 139] width 188 height 199
click at [545, 225] on button "Move" at bounding box center [552, 224] width 37 height 21
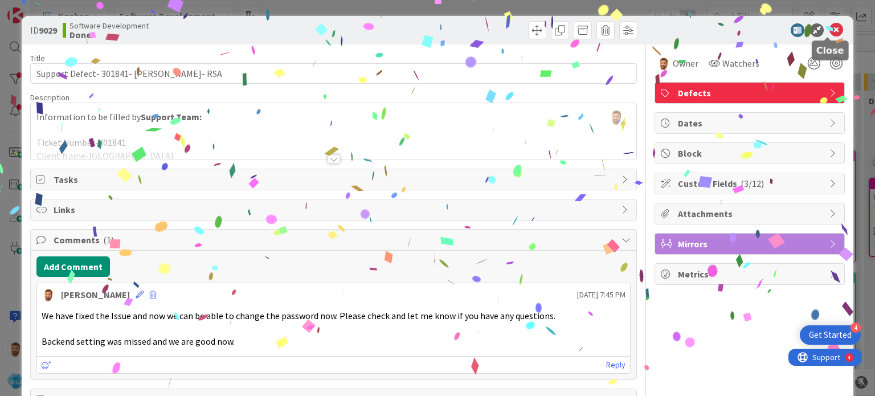
click at [830, 31] on icon at bounding box center [837, 30] width 14 height 14
